Goal: Information Seeking & Learning: Learn about a topic

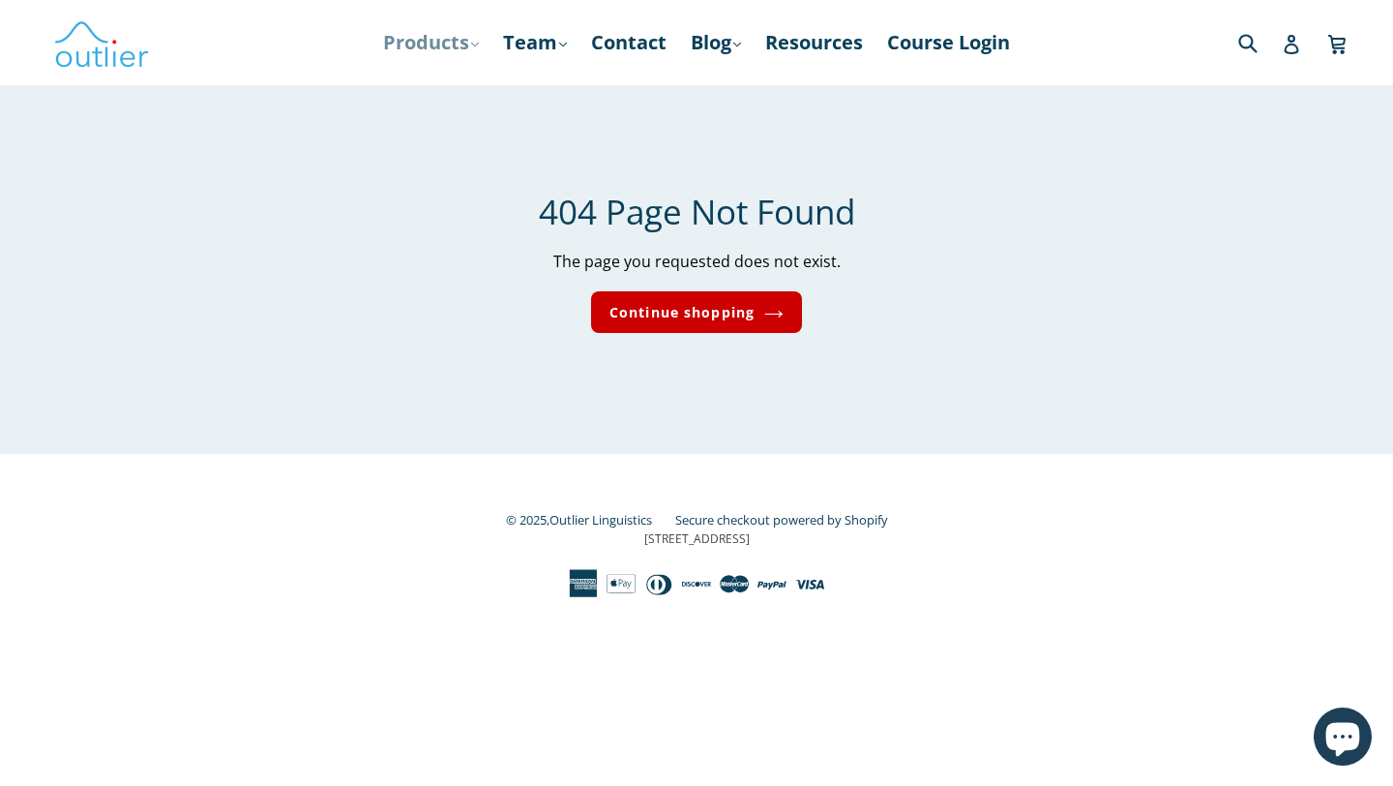
click at [471, 44] on icon at bounding box center [475, 44] width 8 height 5
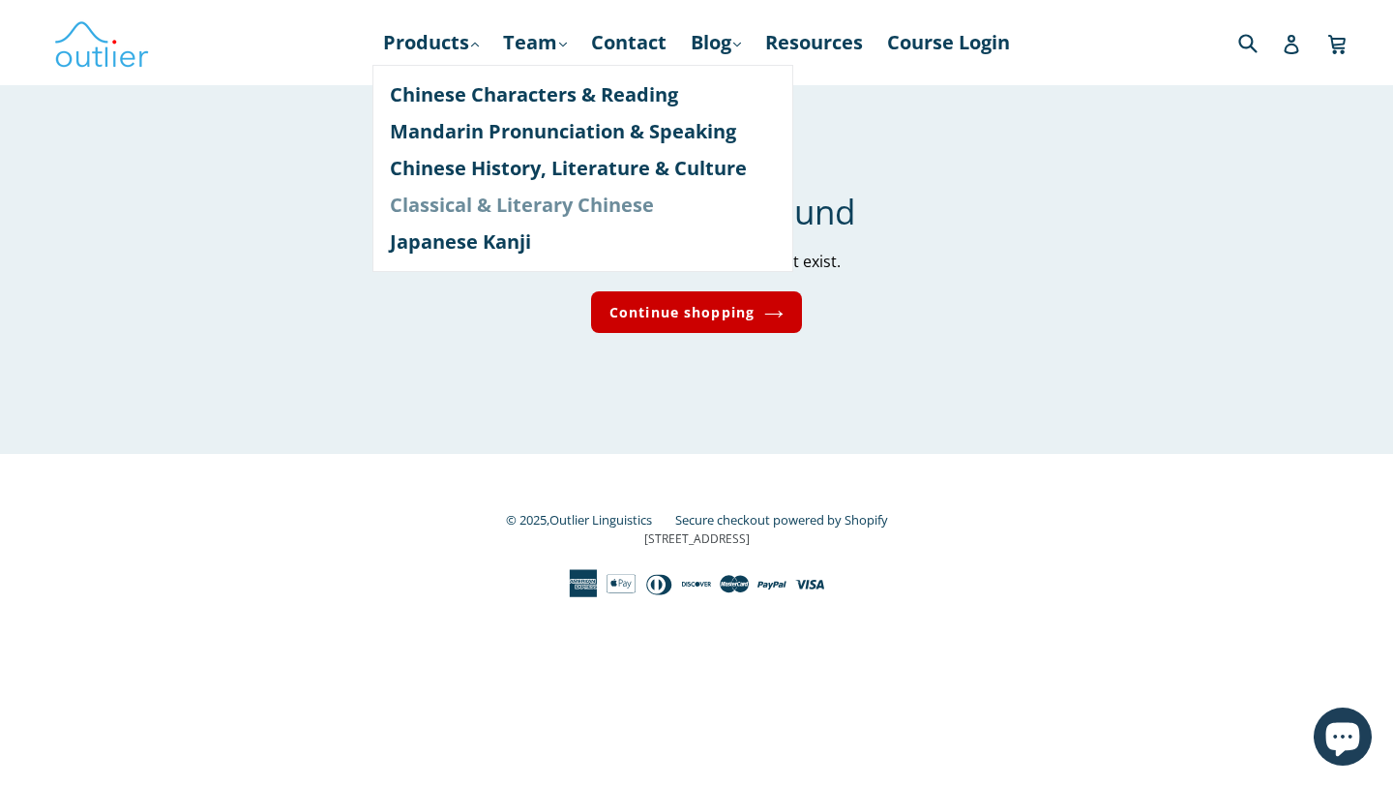
click at [474, 206] on link "Classical & Literary Chinese" at bounding box center [583, 205] width 386 height 37
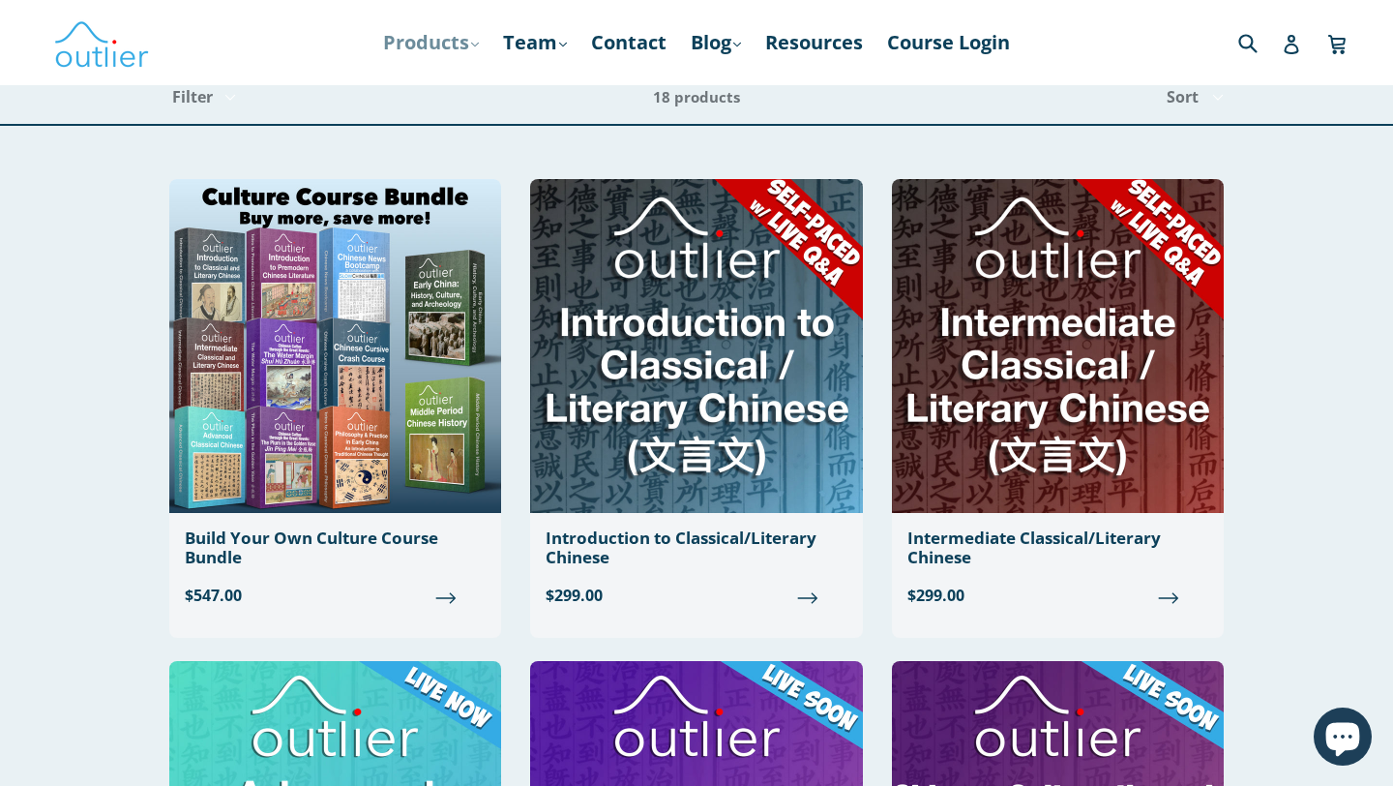
click at [457, 46] on link "Products .cls-1{fill:#231f20} expand" at bounding box center [430, 42] width 115 height 35
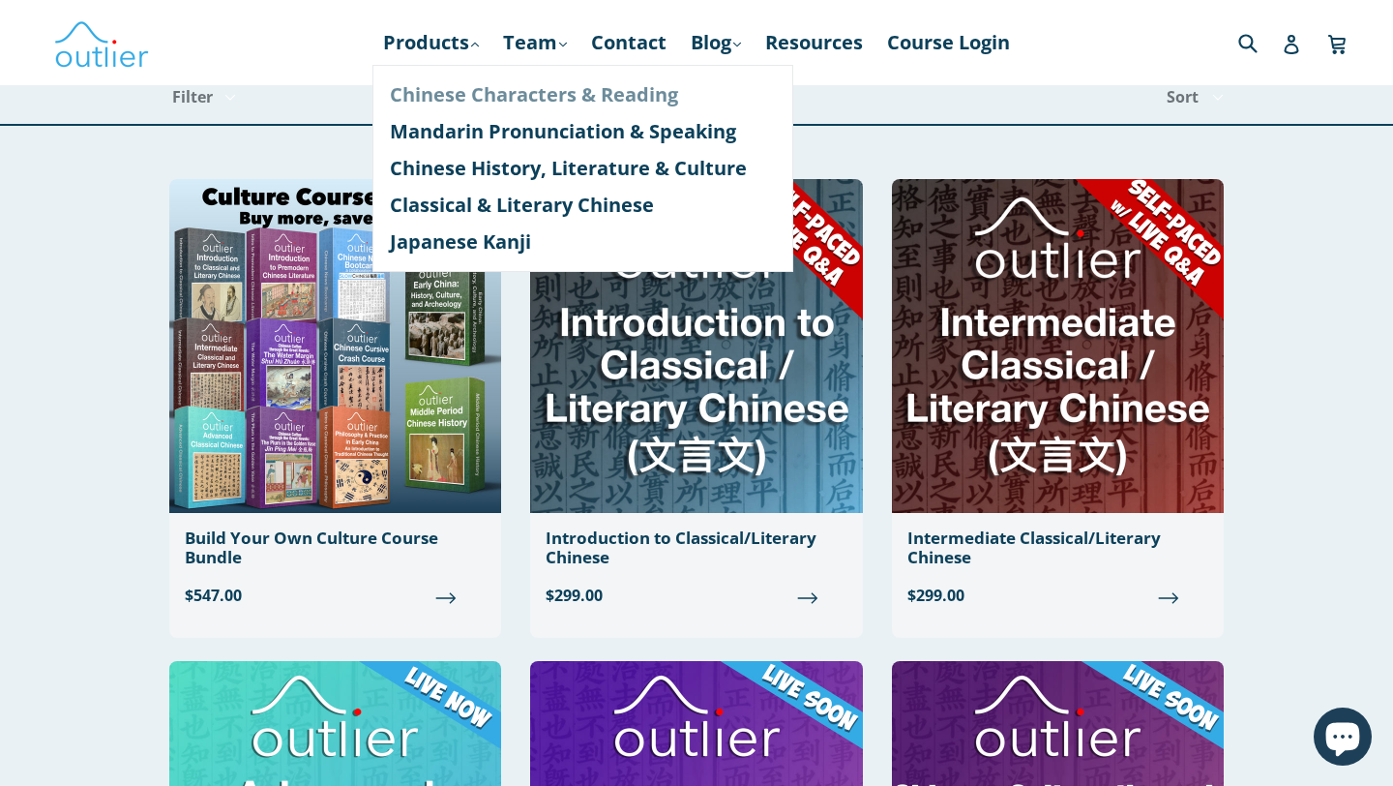
click at [474, 88] on link "Chinese Characters & Reading" at bounding box center [583, 94] width 386 height 37
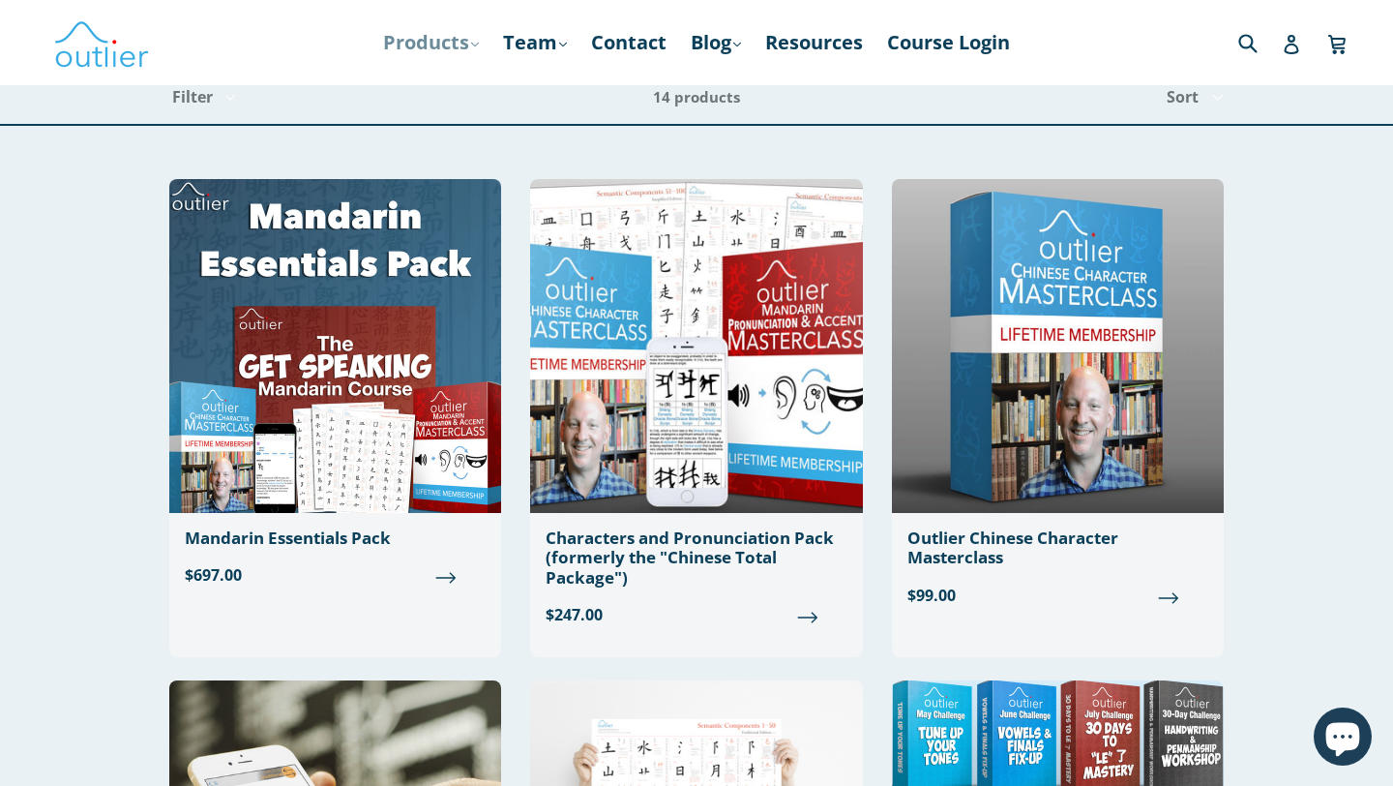
click at [408, 42] on link "Products .cls-1{fill:#231f20} expand" at bounding box center [430, 42] width 115 height 35
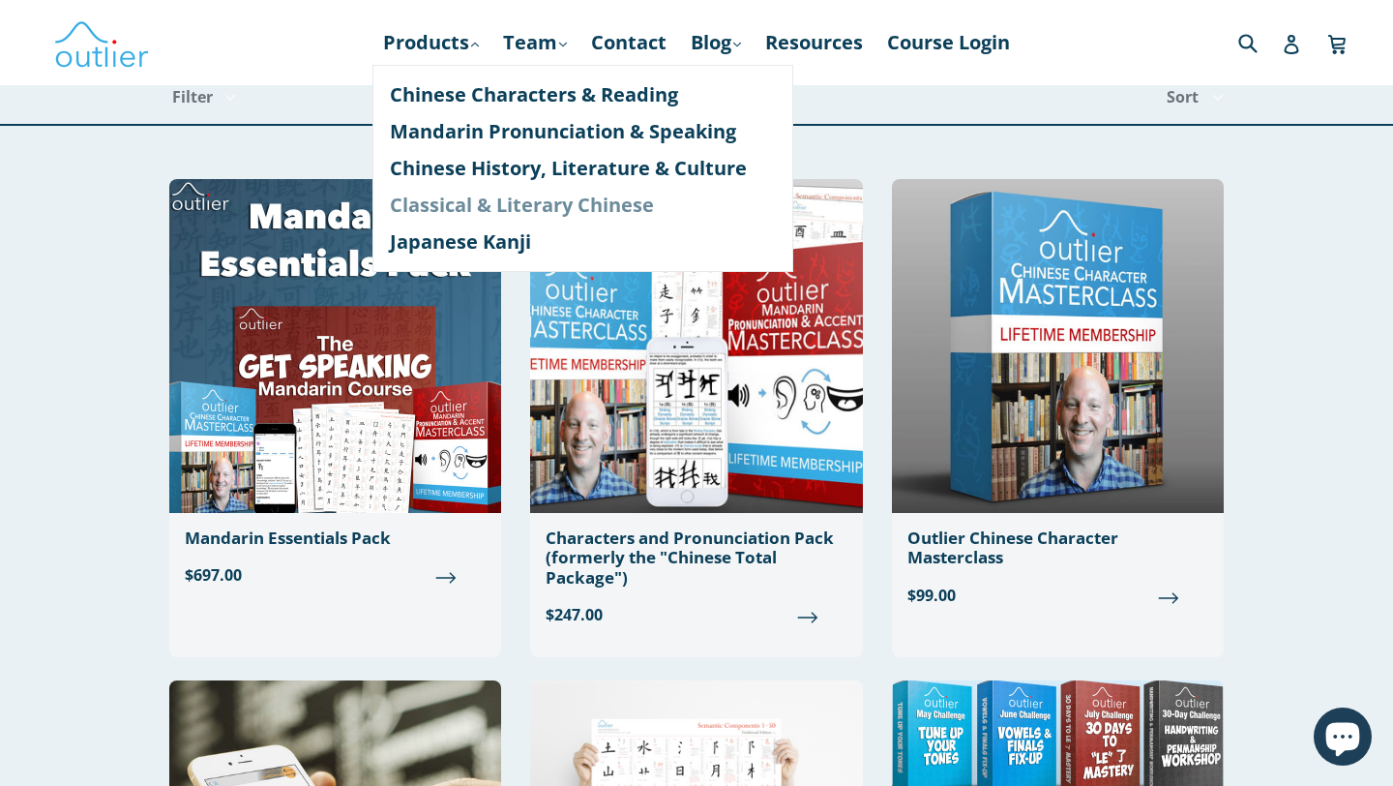
click at [436, 208] on link "Classical & Literary Chinese" at bounding box center [583, 205] width 386 height 37
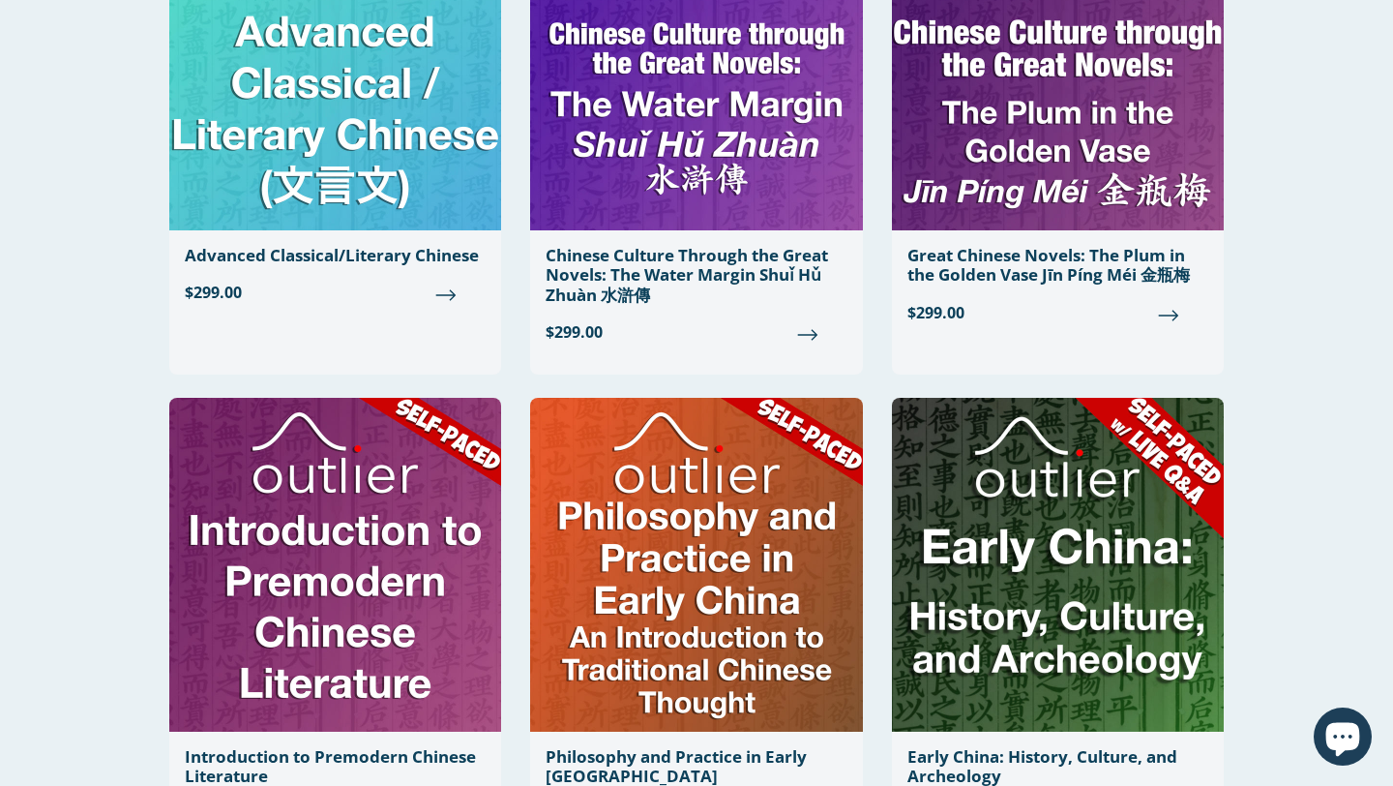
scroll to position [826, 0]
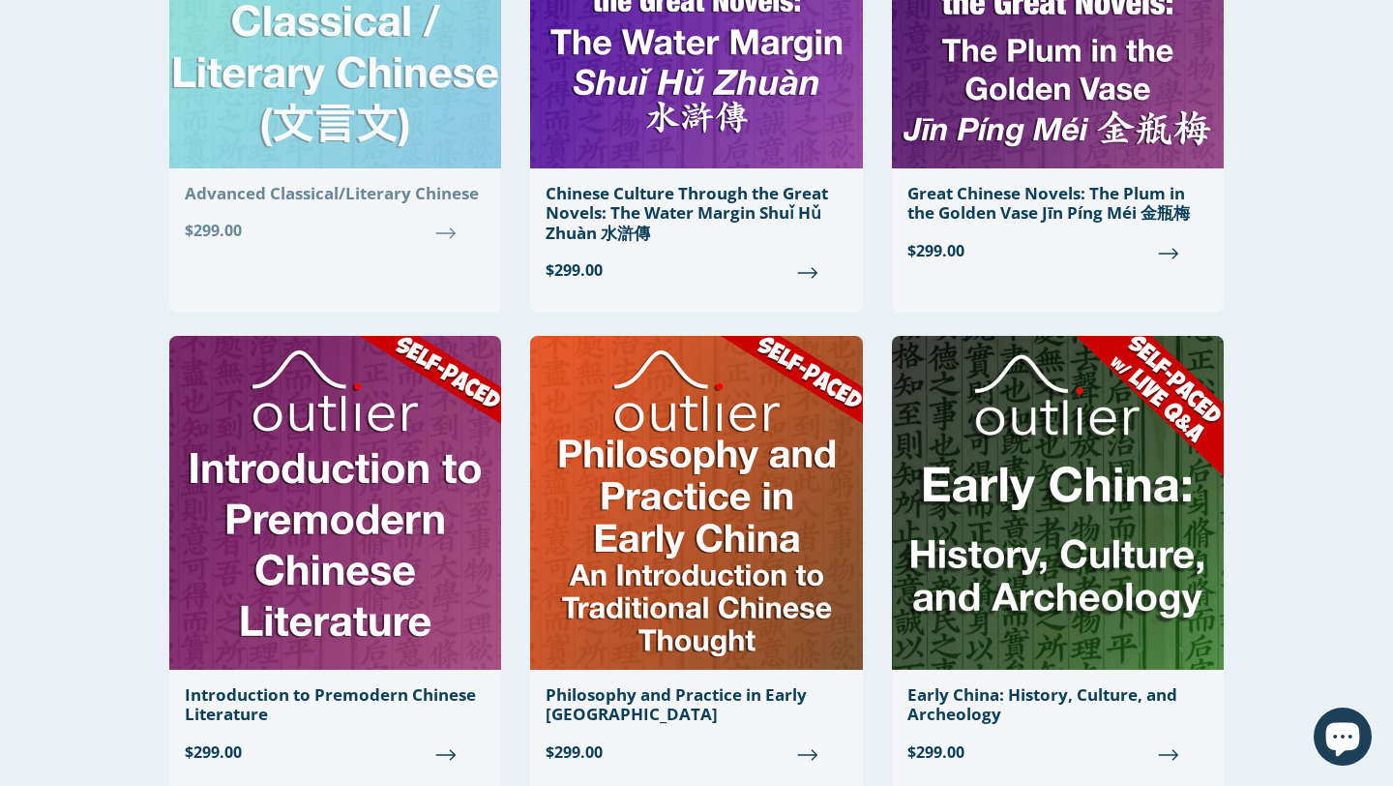
click at [477, 154] on img at bounding box center [335, 2] width 332 height 334
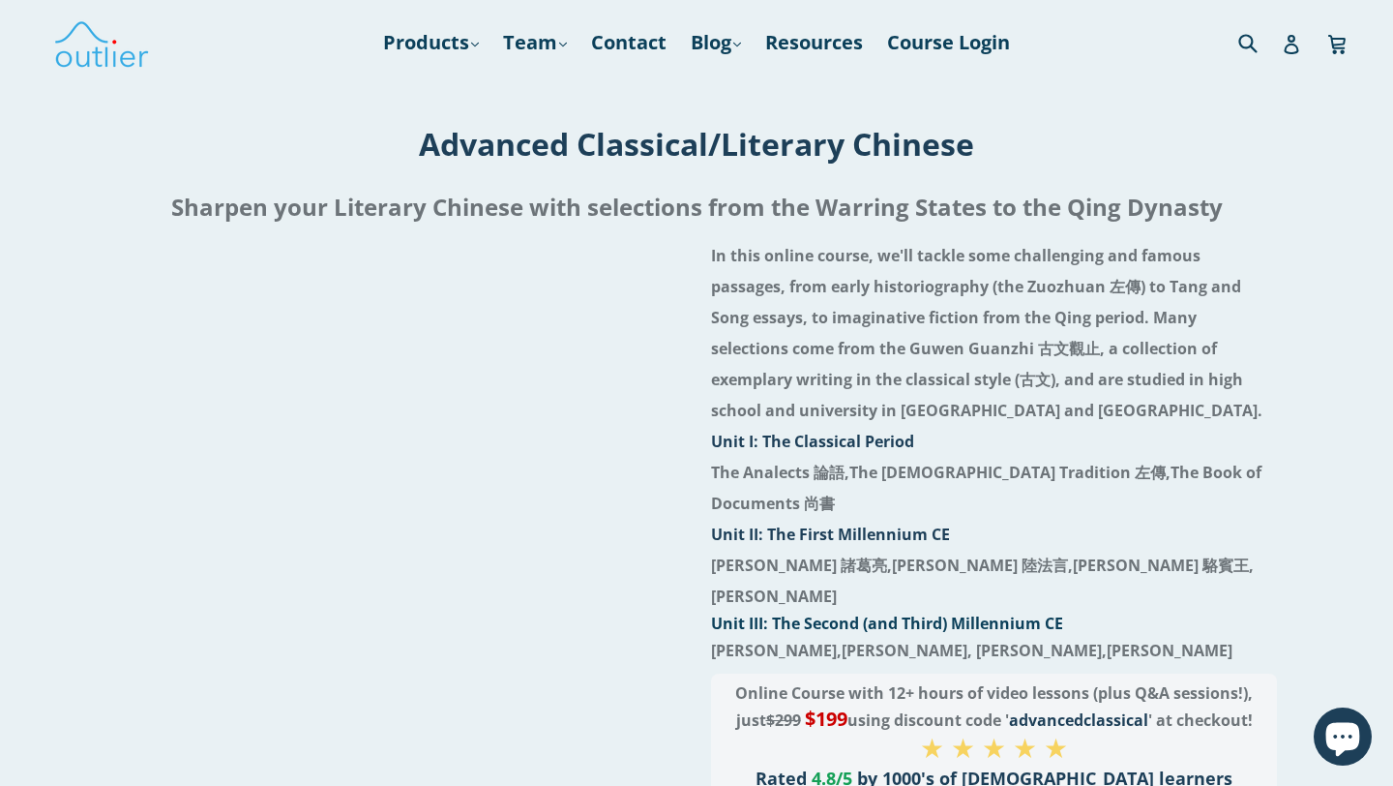
click at [900, 469] on strong "The Zuo Tradition 左傳," at bounding box center [1009, 471] width 321 height 21
click at [950, 453] on li "Unit I: The Classical Period" at bounding box center [994, 441] width 566 height 31
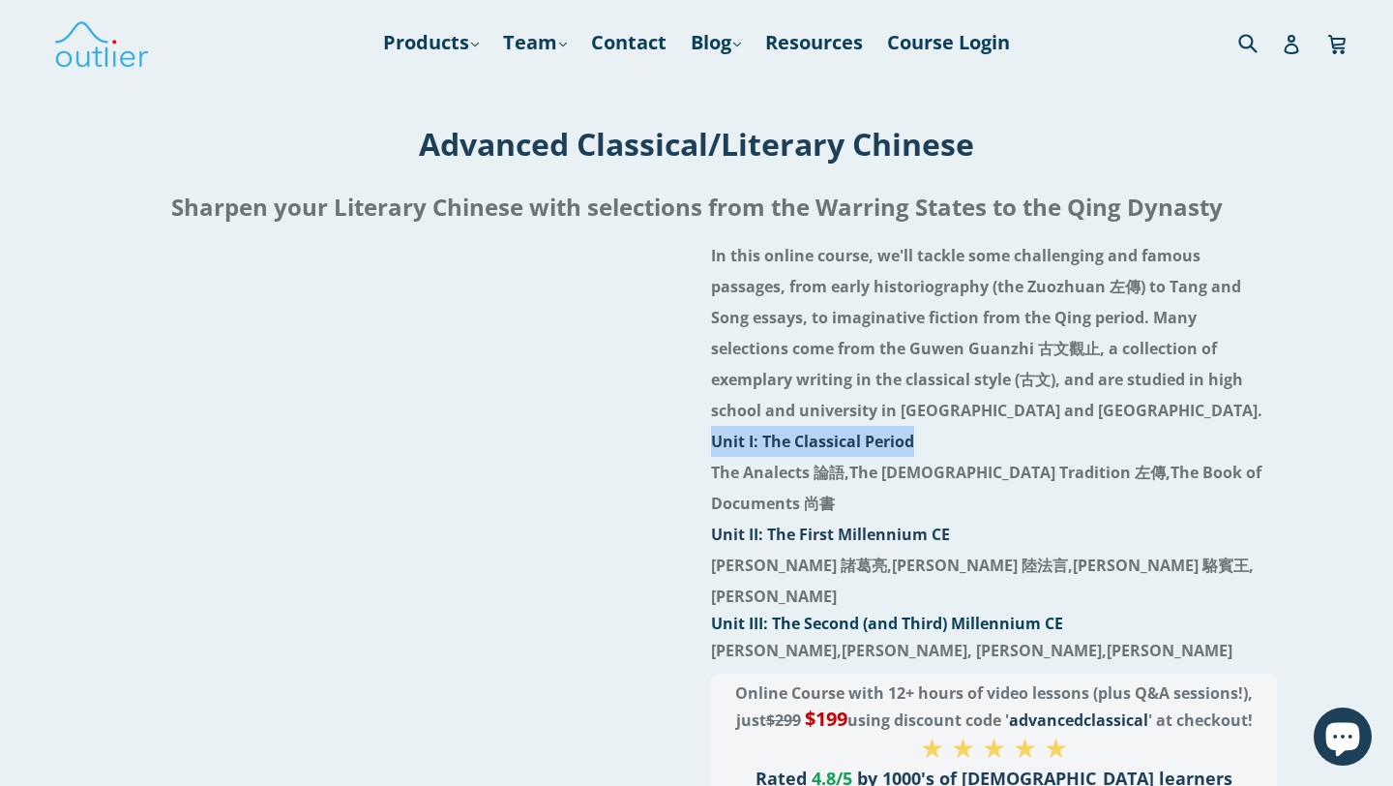
click at [989, 431] on li "Unit I: The Classical Period" at bounding box center [994, 441] width 566 height 31
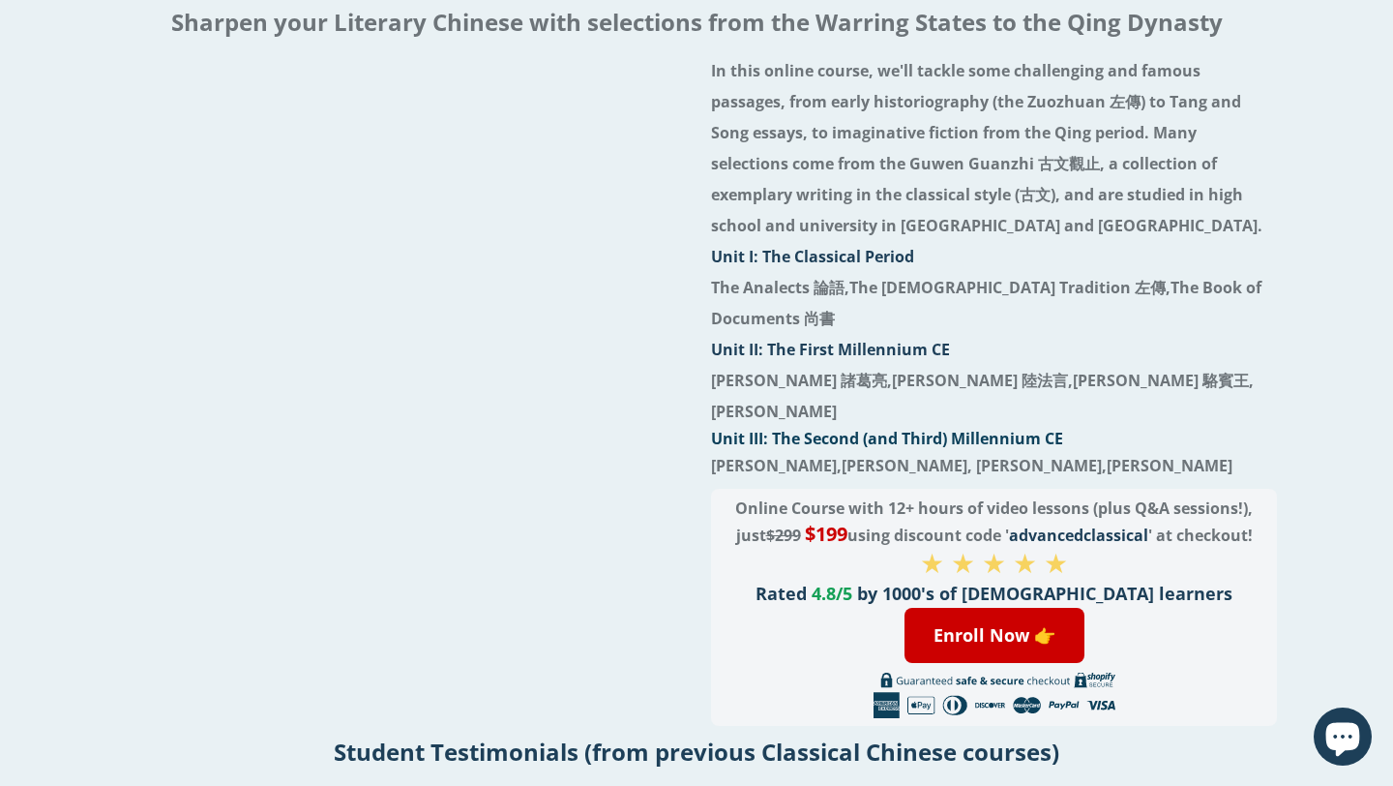
scroll to position [415, 0]
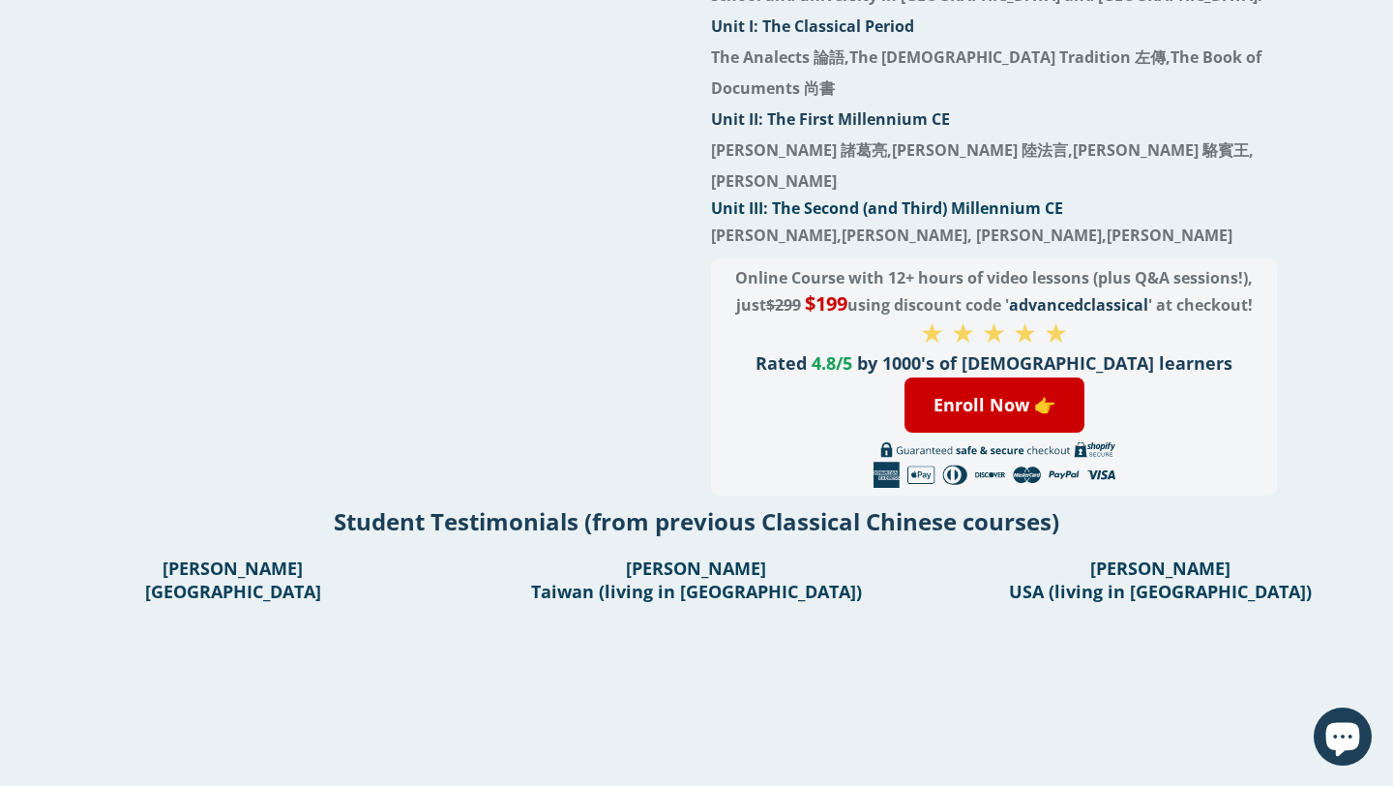
click at [558, 346] on div at bounding box center [399, 160] width 566 height 670
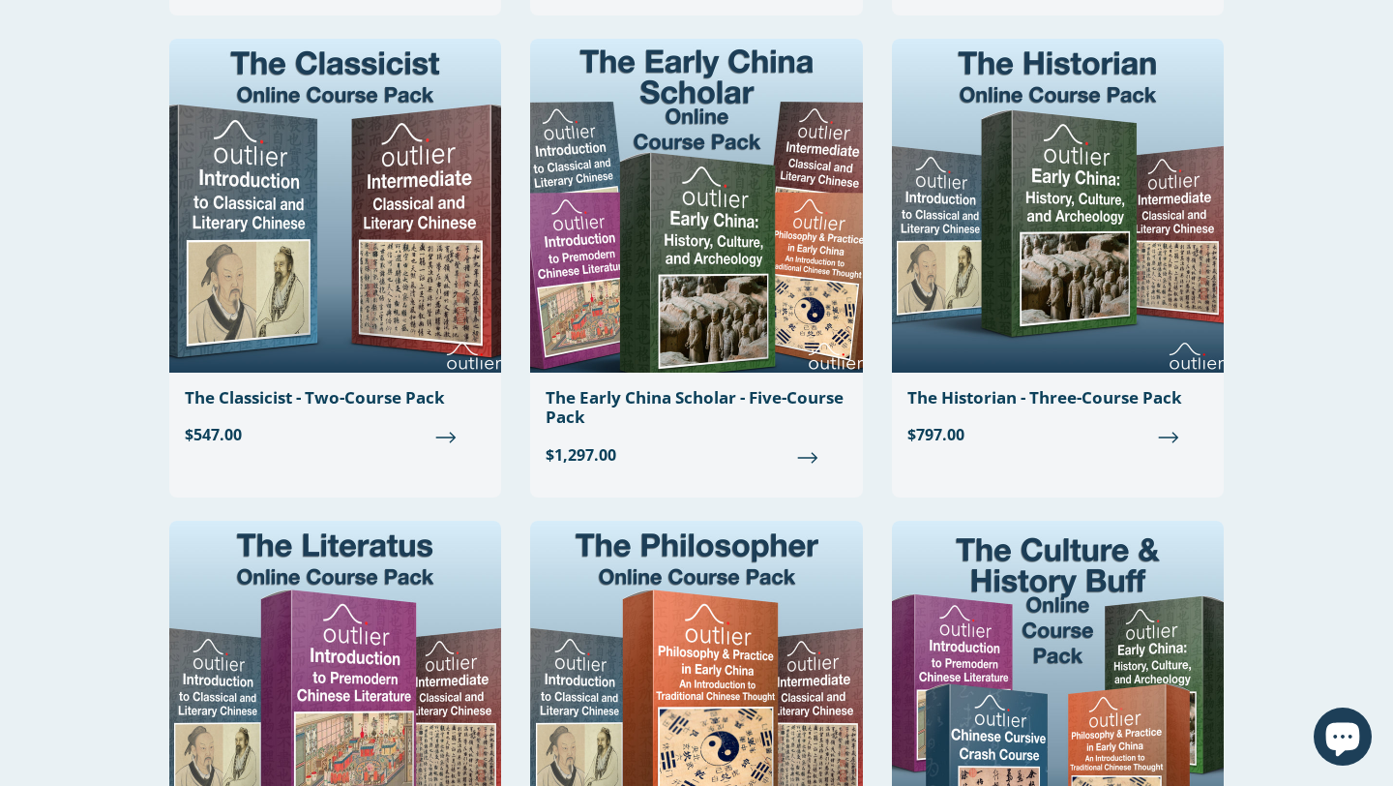
scroll to position [1548, 0]
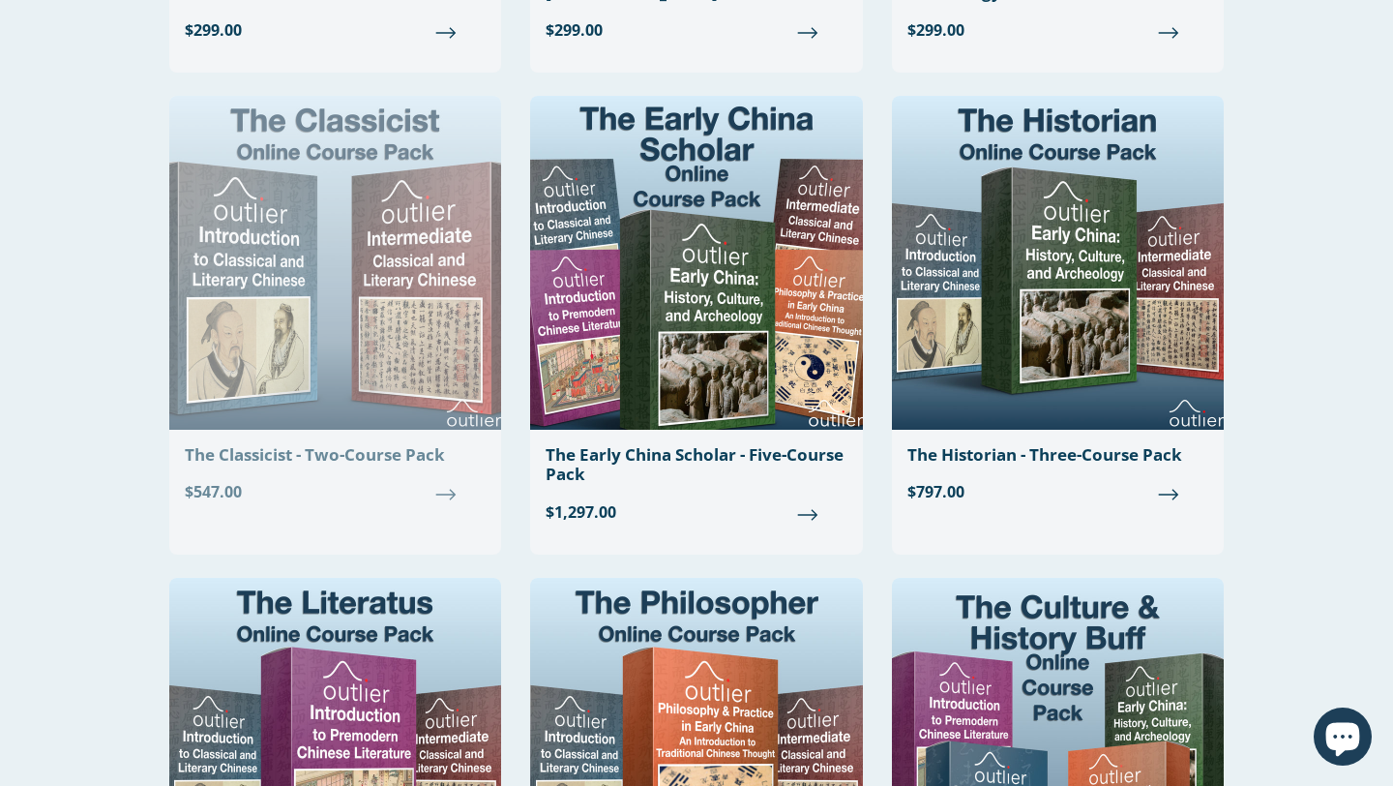
click at [251, 346] on img at bounding box center [335, 263] width 332 height 334
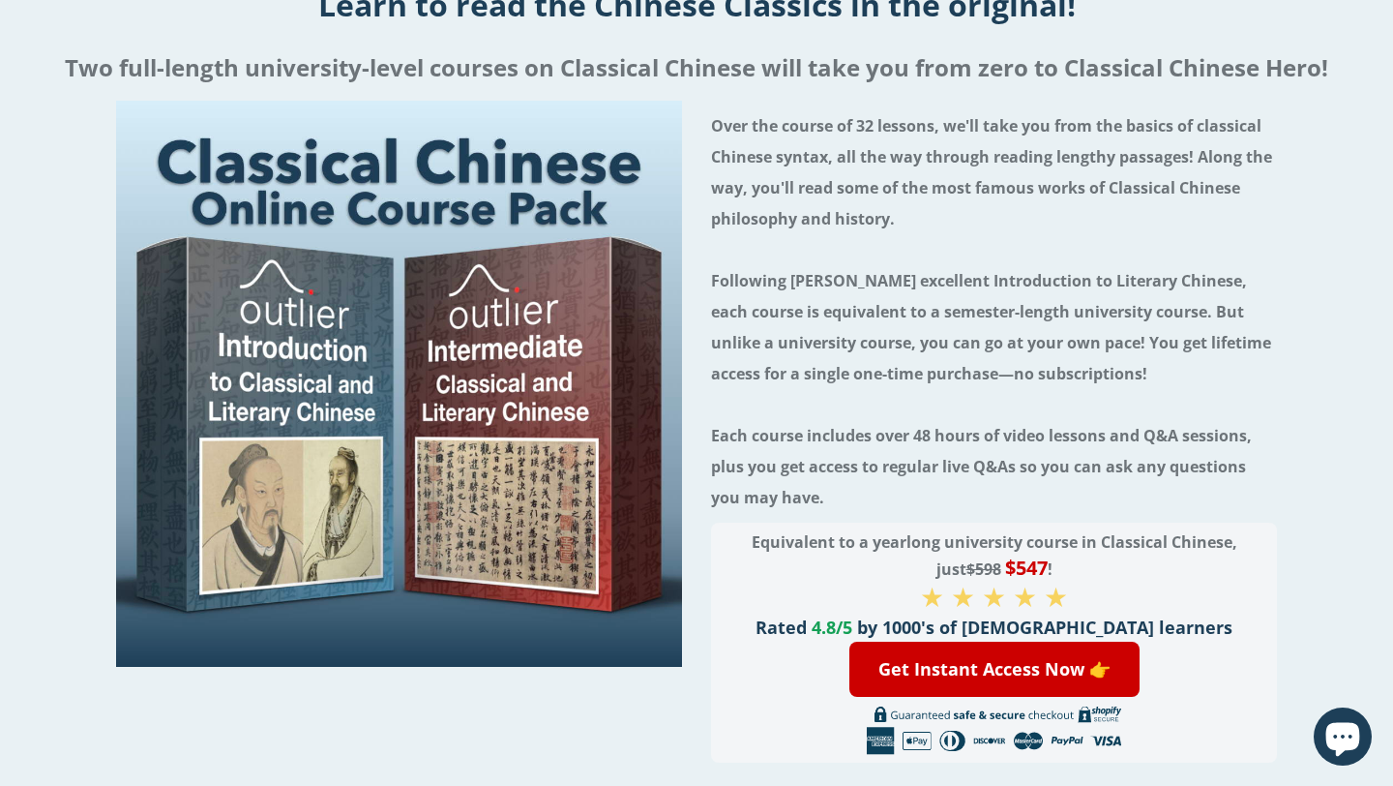
scroll to position [159, 0]
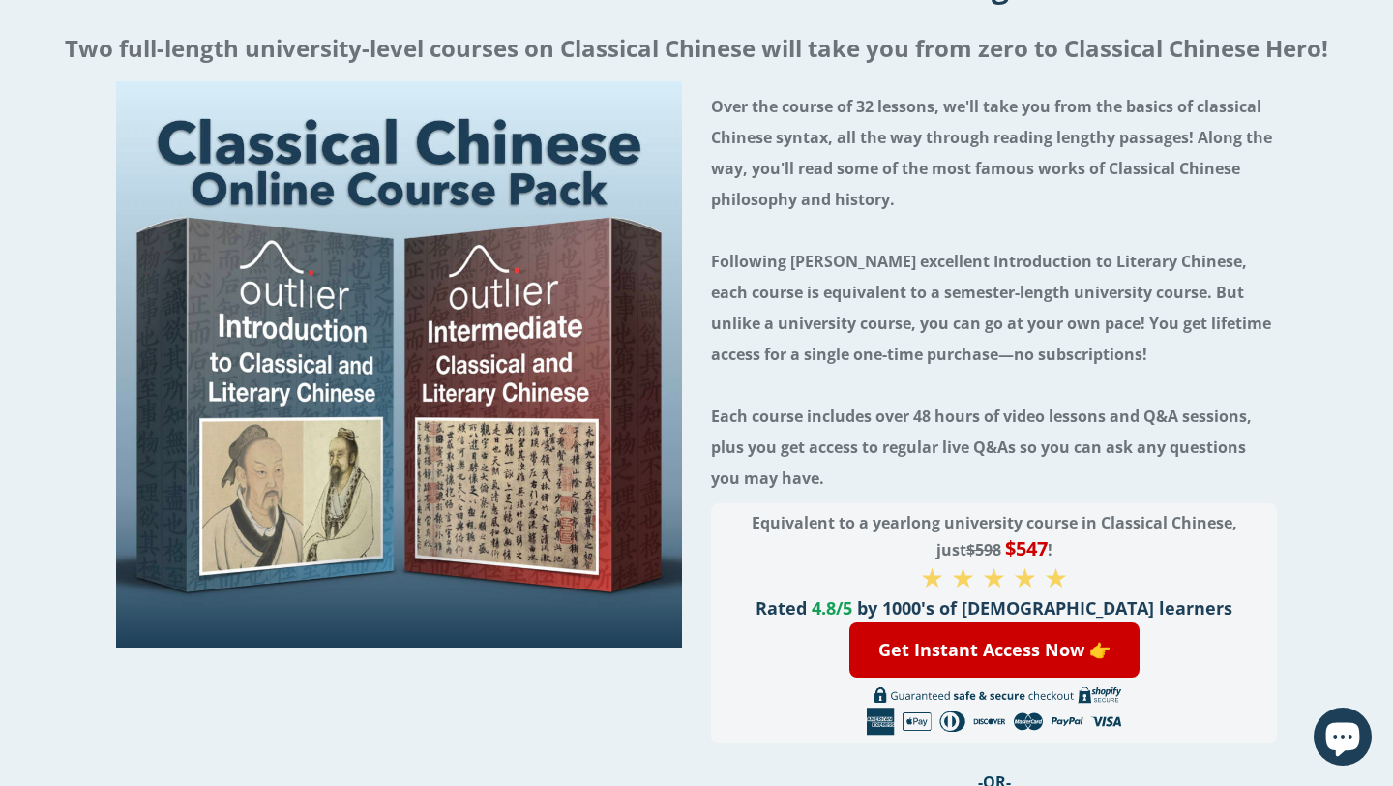
click at [844, 338] on h4 "Over the course of 32 lessons, we'll take you from the basics of classical Chin…" at bounding box center [994, 292] width 566 height 402
click at [876, 333] on h4 "Over the course of 32 lessons, we'll take you from the basics of classical Chin…" at bounding box center [994, 292] width 566 height 402
click at [822, 308] on h4 "Over the course of 32 lessons, we'll take you from the basics of classical Chin…" at bounding box center [994, 292] width 566 height 402
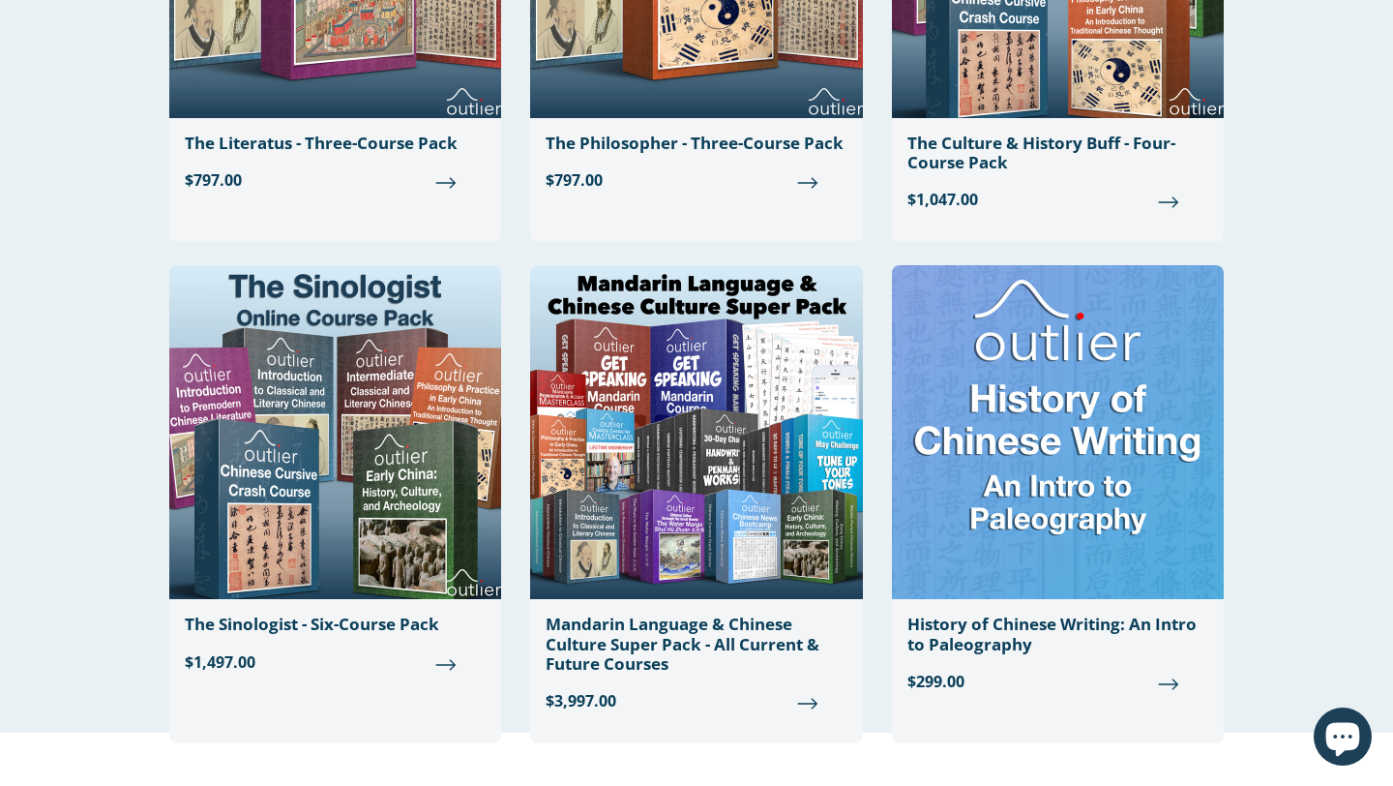
scroll to position [2370, 0]
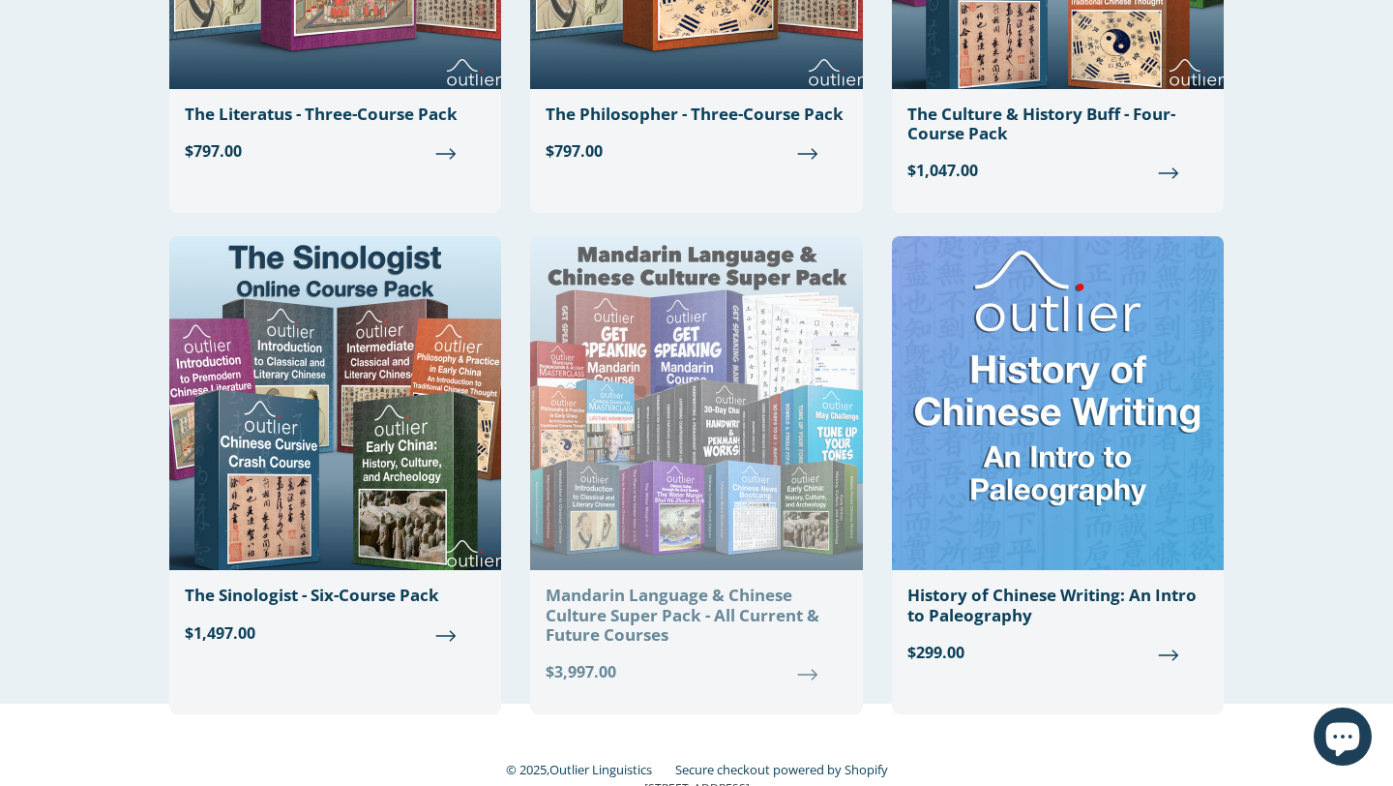
click at [634, 546] on img at bounding box center [696, 403] width 332 height 334
